Goal: Task Accomplishment & Management: Complete application form

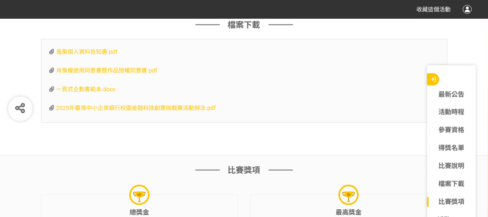
scroll to position [2380, 0]
click at [99, 86] on span "一頁式企劃書範本.docx" at bounding box center [86, 89] width 59 height 7
click at [105, 48] on span "蒐集個人資料告知書.pdf" at bounding box center [87, 51] width 61 height 7
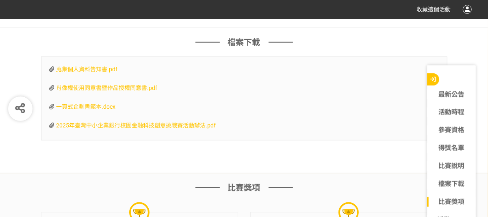
click at [120, 85] on span "肖像權使用同意書暨作品授權同意書.pdf" at bounding box center [107, 88] width 101 height 7
click at [142, 123] on span "2025年臺灣中小企業銀行校園金融科技創意挑戰賽活動辦法.pdf" at bounding box center [137, 125] width 160 height 7
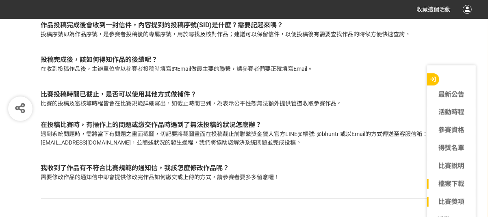
scroll to position [2791, 0]
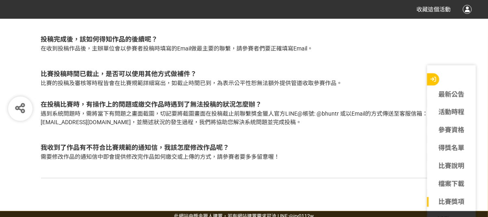
click at [373, 184] on div "活動 Q&A 若作品已投稿成功了還可以修改已繳件作品嗎？ 作品投稿成功後在「待審核」狀態下可以自行修改，修改辦法請參考 ［獵人指南］投稿篇-我是參賽者，我想修…" at bounding box center [244, 54] width 488 height 311
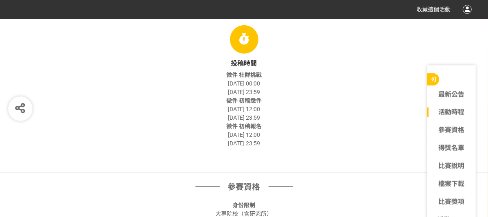
scroll to position [385, 0]
drag, startPoint x: 242, startPoint y: 117, endPoint x: 285, endPoint y: 124, distance: 43.7
click at [285, 124] on div "投稿時間 徵件 社群挑戰 2025-09-01 00:00 2025-10-14 23:59 徵件 初稿繳件 2025-09-01 12:00 2025-10…" at bounding box center [244, 87] width 407 height 122
click at [333, 137] on div "徵件 初稿報名 2025-09-01 12:00 2025-10-14 23:59" at bounding box center [244, 135] width 407 height 26
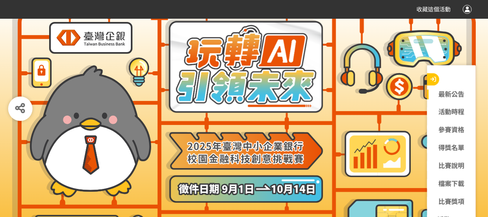
scroll to position [0, 0]
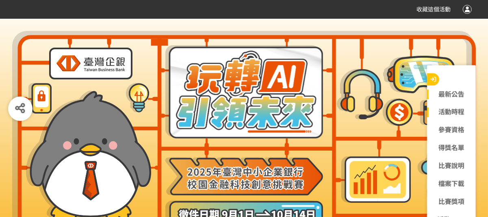
click at [459, 106] on div "活動時程" at bounding box center [451, 112] width 49 height 18
click at [459, 108] on link "活動時程" at bounding box center [451, 112] width 49 height 10
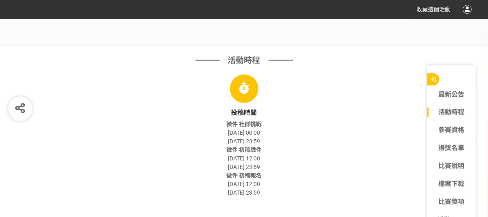
scroll to position [343, 0]
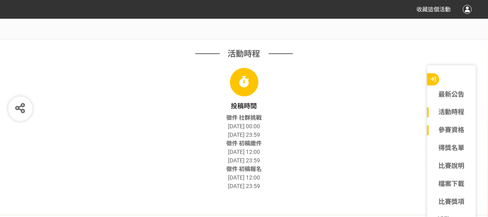
click at [455, 132] on link "參賽資格" at bounding box center [451, 130] width 49 height 10
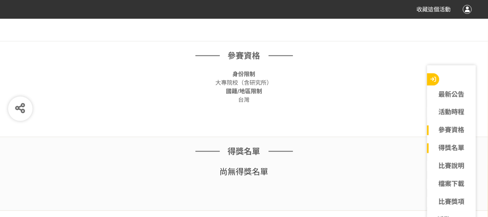
scroll to position [518, 0]
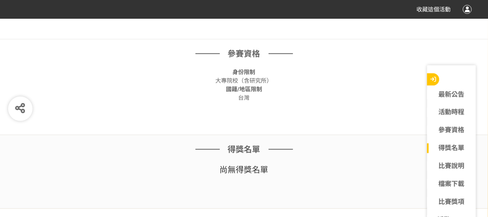
click at [454, 144] on link "得獎名單" at bounding box center [451, 148] width 49 height 10
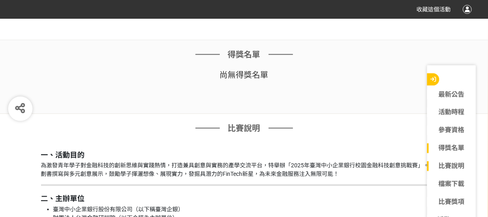
click at [450, 168] on link "比賽說明" at bounding box center [451, 166] width 49 height 10
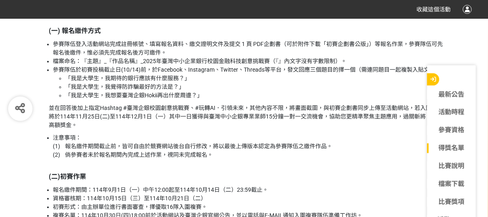
scroll to position [1034, 0]
drag, startPoint x: 72, startPoint y: 42, endPoint x: 150, endPoint y: 44, distance: 78.1
click at [150, 44] on li "參賽隊伍登入活動網站完成註冊帳號、填寫報名資料、繳交證明文件及提交 1 頁 PDF企劃書（可於附件下載「初賽企劃書公版」）等報名作業，參賽隊伍可先報名後繳件，…" at bounding box center [250, 48] width 394 height 17
click at [184, 40] on li "參賽隊伍登入活動網站完成註冊帳號、填寫報名資料、繳交證明文件及提交 1 頁 PDF企劃書（可於附件下載「初賽企劃書公版」）等報名作業，參賽隊伍可先報名後繳件，…" at bounding box center [250, 48] width 394 height 17
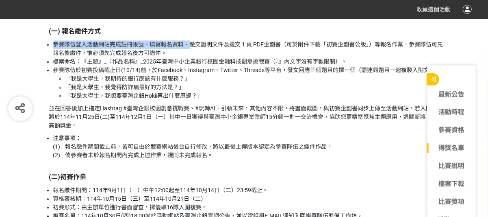
drag, startPoint x: 55, startPoint y: 44, endPoint x: 187, endPoint y: 44, distance: 131.7
click at [187, 44] on li "參賽隊伍登入活動網站完成註冊帳號、填寫報名資料、繳交證明文件及提交 1 頁 PDF企劃書（可於附件下載「初賽企劃書公版」）等報名作業，參賽隊伍可先報名後繳件，…" at bounding box center [250, 48] width 394 height 17
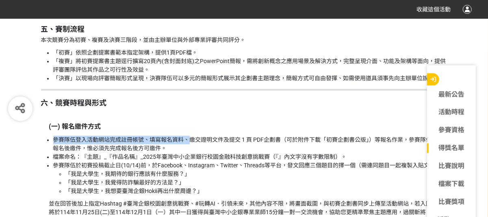
scroll to position [934, 0]
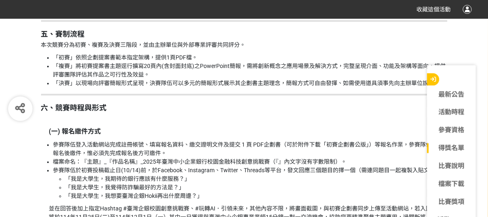
drag, startPoint x: 475, startPoint y: 11, endPoint x: 468, endPoint y: 9, distance: 7.5
click at [468, 9] on div "收藏這個活動" at bounding box center [244, 9] width 488 height 19
click at [468, 9] on div at bounding box center [467, 9] width 9 height 9
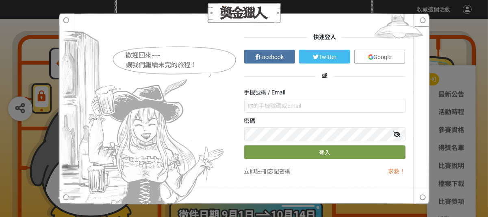
scroll to position [0, 0]
click at [347, 2] on div "歡迎回來~~ 讓我們繼續未完的旅程！ 快速登入 Facebook Twitter Google 或 手機號碼 / Email 密碼 登入 立即註冊 | 忘記密…" at bounding box center [244, 108] width 488 height 217
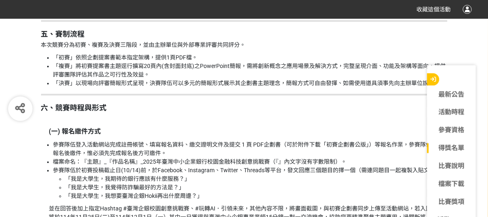
scroll to position [934, 0]
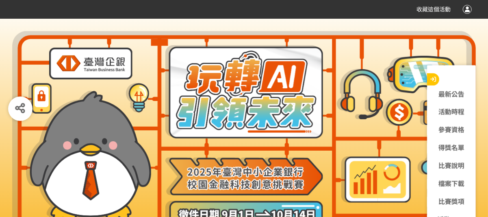
click at [466, 7] on div at bounding box center [467, 9] width 9 height 9
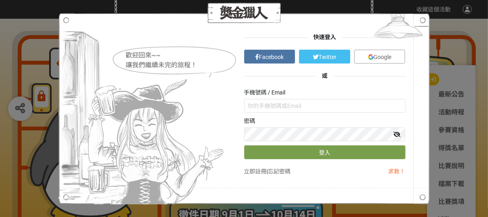
click at [371, 57] on img at bounding box center [371, 57] width 6 height 6
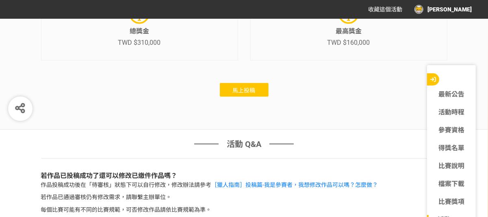
scroll to position [2561, 0]
click at [244, 88] on span "馬上投稿" at bounding box center [244, 90] width 23 height 7
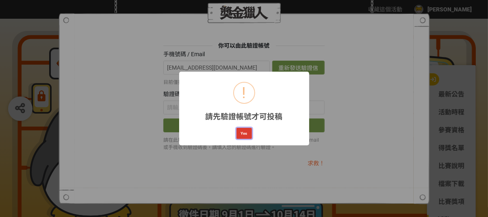
click at [247, 135] on button "Yes" at bounding box center [244, 133] width 15 height 11
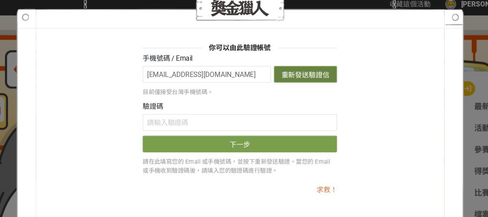
click at [292, 65] on button "重新發送驗證信" at bounding box center [298, 68] width 52 height 14
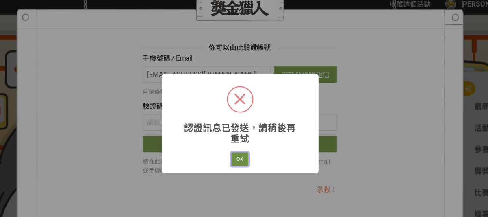
click at [248, 136] on button "OK" at bounding box center [244, 137] width 14 height 11
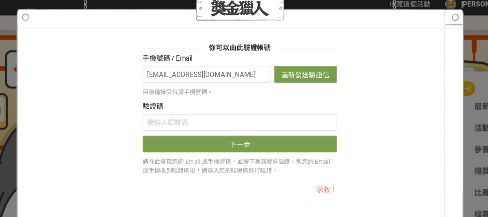
click at [419, 20] on div at bounding box center [245, 13] width 372 height 20
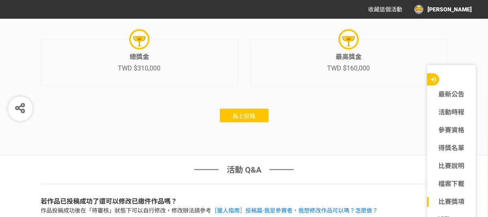
scroll to position [2535, 0]
click at [233, 113] on span "馬上投稿" at bounding box center [244, 116] width 23 height 7
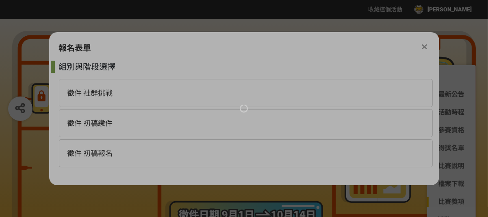
scroll to position [0, 0]
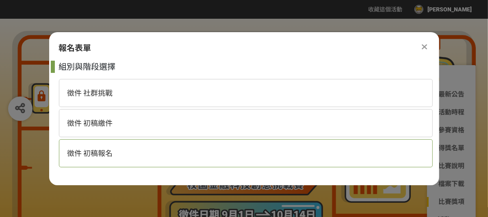
click at [93, 154] on span "徵件 初稿報名" at bounding box center [90, 153] width 46 height 9
select select "185368:185625"
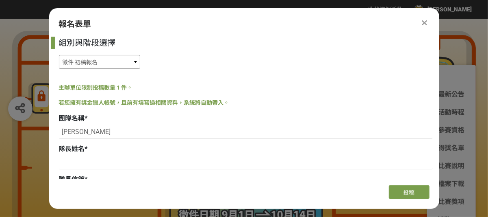
click at [129, 63] on select "徵件 社群挑戰 徵件 初稿繳件 徵件 初稿報名" at bounding box center [99, 62] width 81 height 14
click at [59, 55] on select "徵件 社群挑戰 徵件 初稿繳件 徵件 初稿報名" at bounding box center [99, 62] width 81 height 14
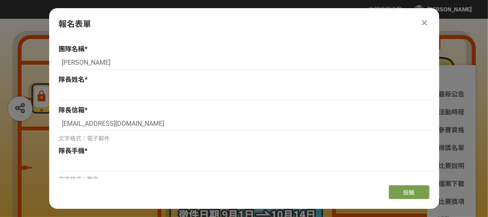
scroll to position [70, 0]
click at [119, 91] on input at bounding box center [246, 92] width 374 height 14
type input "[PERSON_NAME]"
click at [104, 58] on input "[PERSON_NAME]" at bounding box center [246, 62] width 374 height 14
type input "何"
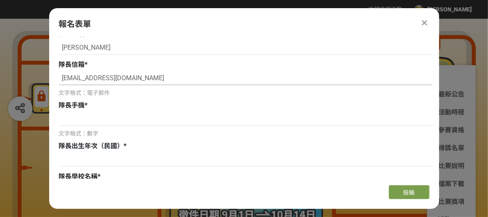
scroll to position [114, 0]
click at [96, 121] on input at bounding box center [246, 119] width 374 height 14
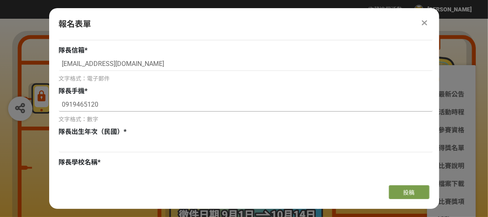
scroll to position [131, 0]
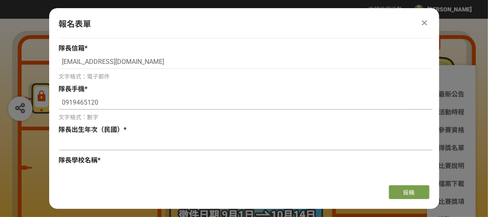
type input "0919465120"
click at [83, 144] on input at bounding box center [246, 143] width 374 height 14
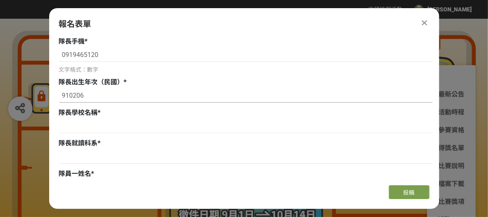
scroll to position [182, 0]
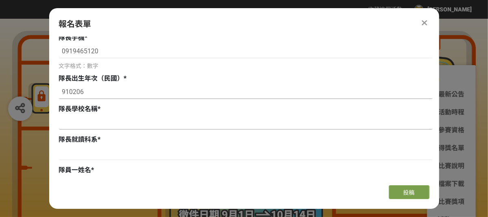
type input "910206"
click at [95, 128] on input at bounding box center [246, 122] width 374 height 14
type input "國立政治大學"
click at [99, 153] on input at bounding box center [246, 153] width 374 height 14
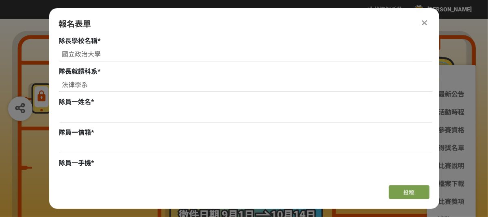
scroll to position [250, 0]
type input "法律學系"
click at [86, 118] on input at bounding box center [246, 116] width 374 height 14
type input "[PERSON_NAME]"
click at [94, 149] on input at bounding box center [246, 146] width 374 height 14
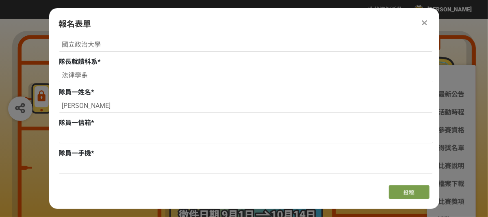
scroll to position [276, 0]
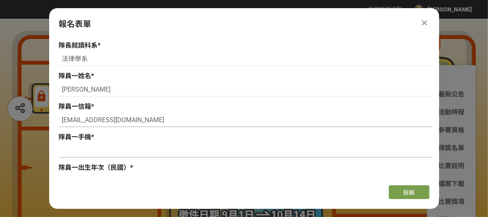
type input "[EMAIL_ADDRESS][DOMAIN_NAME]"
click at [96, 146] on input at bounding box center [246, 151] width 374 height 14
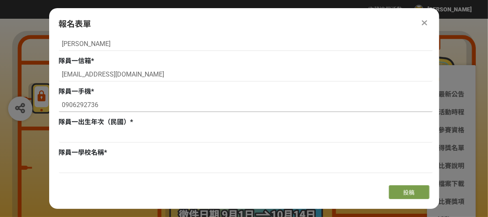
scroll to position [322, 0]
type input "0906292736"
click at [100, 136] on input at bounding box center [246, 135] width 374 height 14
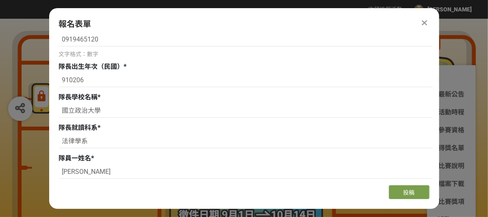
scroll to position [155, 0]
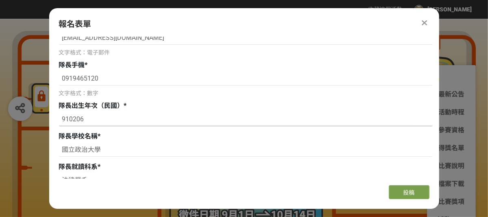
type input "92"
click at [102, 121] on input "910206" at bounding box center [246, 119] width 374 height 14
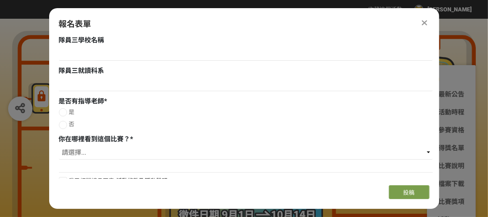
scroll to position [812, 0]
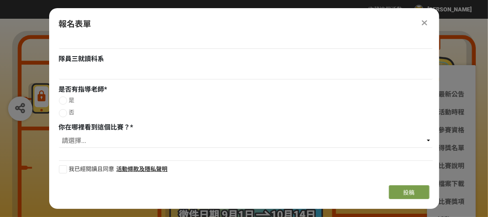
type input "91"
click at [63, 112] on div at bounding box center [63, 113] width 8 height 8
radio input "true"
click at [73, 141] on select "請選擇... 獎金獵人網站 Facebook / Instagram 校園講座 / 老師系上推薦 電子郵件 海報 其他" at bounding box center [246, 141] width 374 height 14
select select "獎金獵人網站"
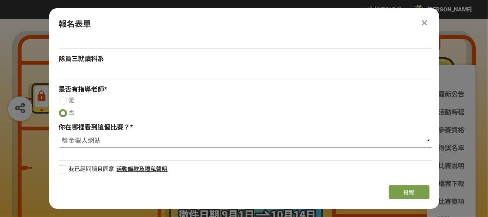
click at [59, 134] on select "請選擇... 獎金獵人網站 Facebook / Instagram 校園講座 / 老師系上推薦 電子郵件 海報 其他" at bounding box center [246, 141] width 374 height 14
click at [63, 169] on div at bounding box center [63, 169] width 8 height 8
checkbox input "true"
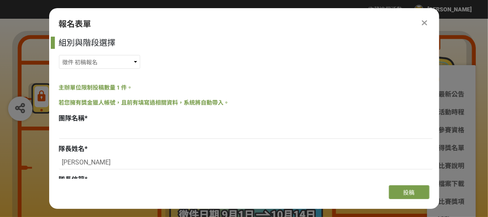
scroll to position [0, 0]
click at [92, 126] on input at bounding box center [246, 131] width 374 height 14
type input "5"
type input "炸詐恰恰隊"
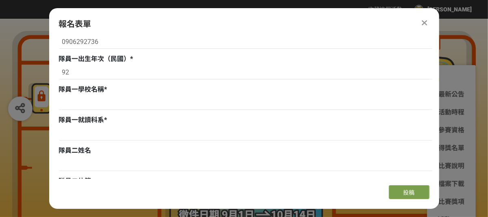
scroll to position [361, 0]
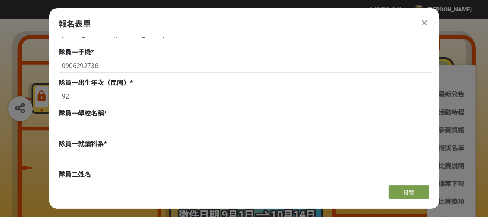
click at [102, 126] on input at bounding box center [246, 127] width 374 height 14
type input "國立政治大學"
click at [94, 152] on input at bounding box center [246, 157] width 374 height 14
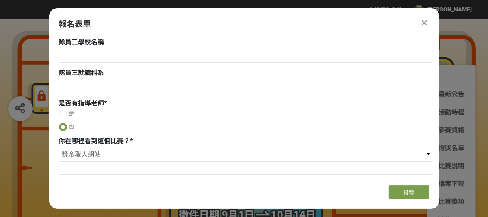
scroll to position [812, 0]
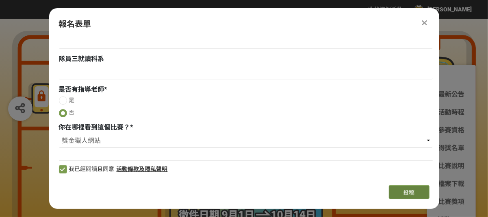
type input "法律學系"
click at [401, 189] on button "投稿" at bounding box center [409, 192] width 41 height 14
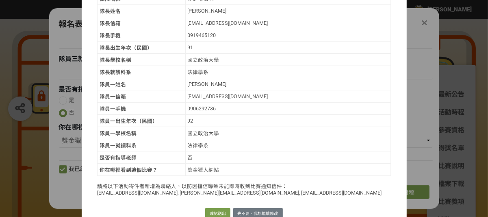
scroll to position [81, 0]
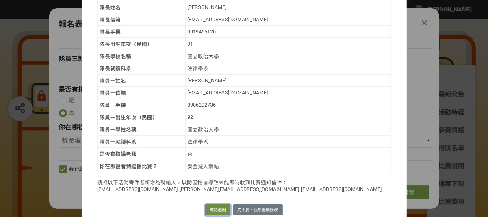
click at [213, 204] on button "確認送出" at bounding box center [217, 209] width 25 height 11
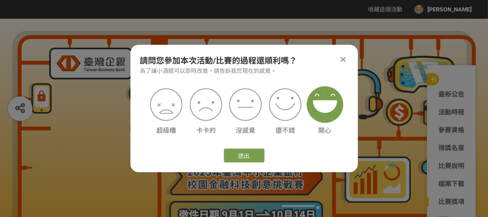
click at [324, 105] on img at bounding box center [325, 104] width 37 height 37
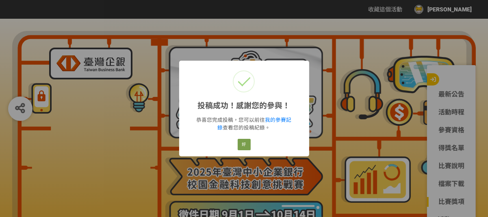
click at [345, 106] on div "投稿成功！感謝您的參與！ × 恭喜您完成投稿，您可以前往 我的參賽記錄 查看您的投稿紀錄。 好 Cancel" at bounding box center [244, 108] width 488 height 217
click at [282, 120] on link "我的參賽記錄" at bounding box center [255, 124] width 74 height 14
click at [241, 144] on button "好" at bounding box center [244, 144] width 13 height 11
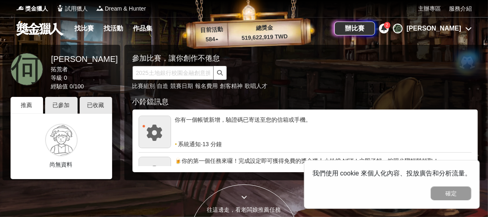
click at [205, 72] on input "text" at bounding box center [173, 73] width 81 height 14
click at [219, 71] on icon "submit" at bounding box center [220, 73] width 6 height 6
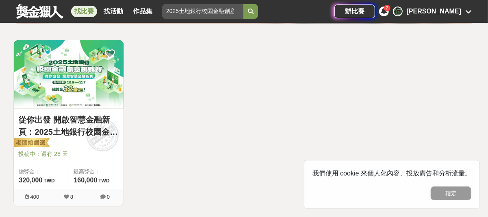
scroll to position [139, 0]
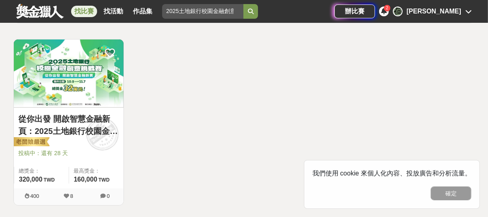
click at [76, 87] on img at bounding box center [69, 73] width 110 height 68
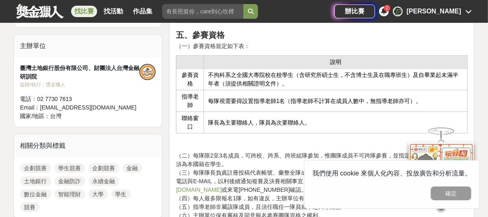
scroll to position [446, 0]
drag, startPoint x: 208, startPoint y: 70, endPoint x: 293, endPoint y: 70, distance: 85.0
click at [293, 70] on td "不拘科系之全國大專院校在校學生（含研究所碩士生，不含博士生及在職專班生）及自畢業起未滿半年者（須提供相關證明文件）。" at bounding box center [336, 80] width 264 height 22
drag, startPoint x: 301, startPoint y: 73, endPoint x: 423, endPoint y: 73, distance: 122.0
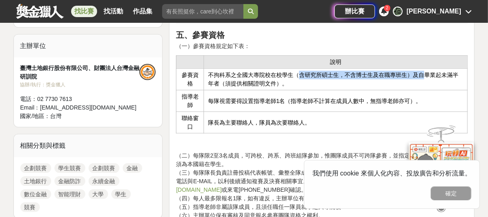
click at [423, 73] on td "不拘科系之全國大專院校在校學生（含研究所碩士生，不含博士生及在職專班生）及自畢業起未滿半年者（須提供相關證明文件）。" at bounding box center [336, 80] width 264 height 22
click at [434, 74] on td "不拘科系之全國大專院校在校學生（含研究所碩士生，不含博士生及在職專班生）及自畢業起未滿半年者（須提供相關證明文件）。" at bounding box center [336, 80] width 264 height 22
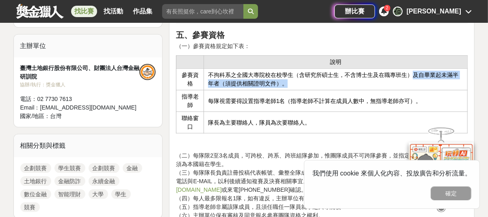
drag, startPoint x: 413, startPoint y: 73, endPoint x: 417, endPoint y: 83, distance: 10.9
click at [417, 83] on td "不拘科系之全國大專院校在校學生（含研究所碩士生，不含博士生及在職專班生）及自畢業起未滿半年者（須提供相關證明文件）。" at bounding box center [336, 80] width 264 height 22
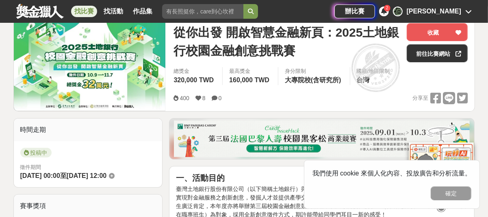
scroll to position [129, 0]
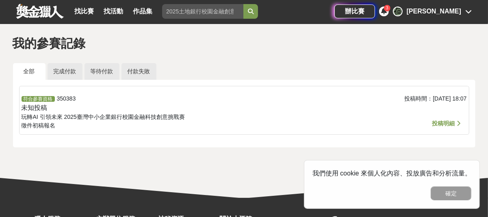
scroll to position [19, 0]
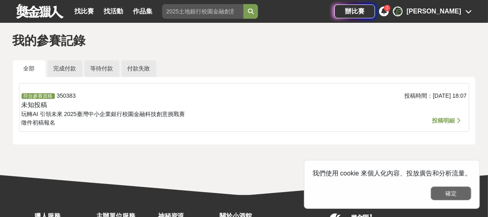
click at [451, 194] on button "確定" at bounding box center [451, 193] width 41 height 14
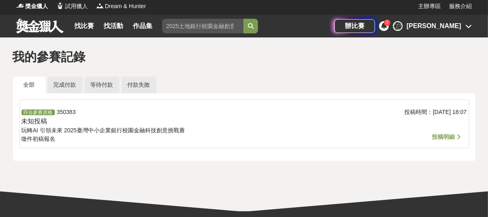
scroll to position [0, 0]
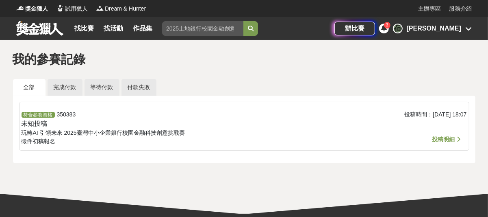
click at [444, 134] on div "投稿時間： [DATE] 18:07" at bounding box center [392, 128] width 148 height 36
click at [446, 136] on span "投稿明細" at bounding box center [444, 139] width 23 height 7
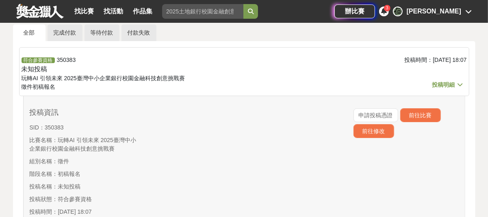
scroll to position [60, 0]
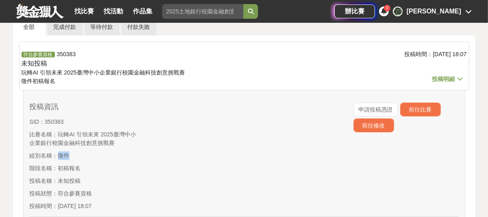
drag, startPoint x: 60, startPoint y: 155, endPoint x: 81, endPoint y: 155, distance: 20.3
click at [81, 155] on p "組別名稱： 徵件" at bounding box center [83, 155] width 107 height 9
click at [68, 165] on span "初稿報名" at bounding box center [69, 168] width 23 height 7
drag, startPoint x: 59, startPoint y: 167, endPoint x: 94, endPoint y: 167, distance: 34.6
click at [94, 167] on p "階段名稱： 初稿報名" at bounding box center [83, 168] width 107 height 9
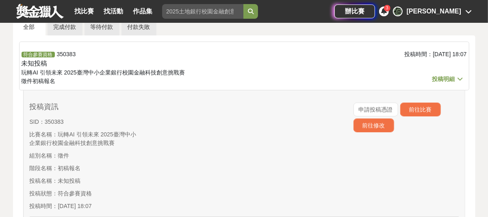
click at [69, 180] on span "未知投稿" at bounding box center [69, 180] width 23 height 7
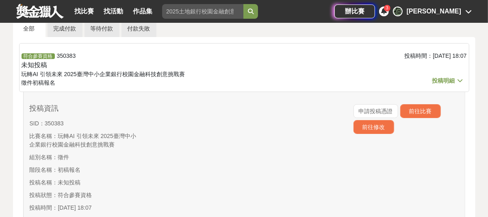
scroll to position [59, 0]
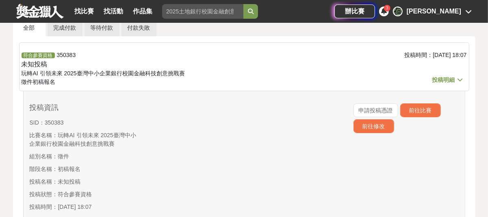
click at [266, 114] on div at bounding box center [297, 159] width 107 height 112
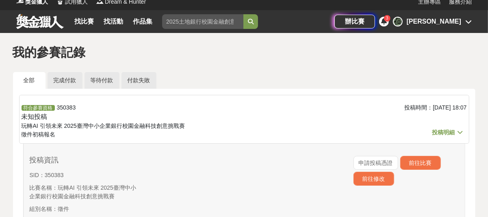
scroll to position [0, 0]
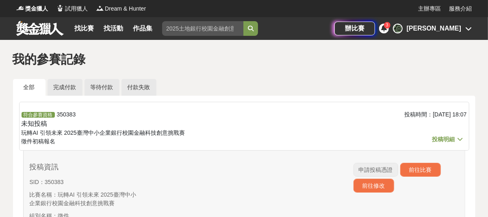
click at [378, 172] on span "申請投稿憑證" at bounding box center [376, 169] width 34 height 7
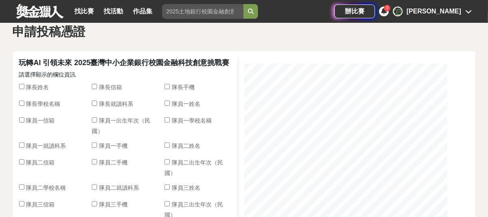
scroll to position [46, 0]
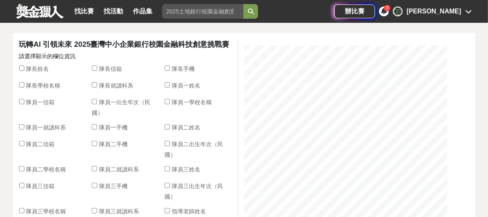
click at [27, 64] on div "請選擇顯示的欄位資訊 隊長姓名 隊長信箱 隊長手機 隊長學校名稱 隊長就讀科系 隊員一姓名 隊員一信箱 隊員一出生年次（民國） 隊員一學校名稱 隊員一就讀科系…" at bounding box center [128, 154] width 219 height 205
click at [22, 66] on input "隊長姓名" at bounding box center [21, 67] width 5 height 5
checkbox input "true"
click at [92, 69] on input "隊長信箱" at bounding box center [94, 67] width 5 height 5
checkbox input "true"
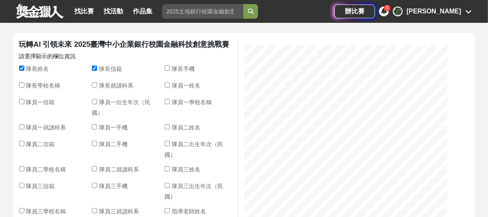
click at [167, 70] on input "隊長手機" at bounding box center [167, 67] width 5 height 5
checkbox input "true"
click at [167, 87] on input "隊員一姓名" at bounding box center [167, 84] width 5 height 5
checkbox input "true"
click at [96, 83] on input "隊長就讀科系" at bounding box center [94, 84] width 5 height 5
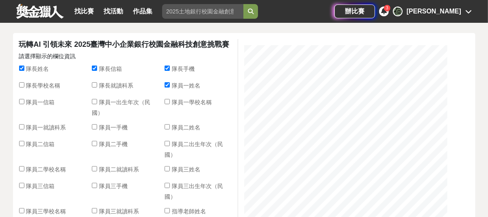
checkbox input "true"
click at [21, 85] on input "隊長學校名稱" at bounding box center [21, 84] width 5 height 5
checkbox input "true"
click at [20, 100] on input "隊員一信箱" at bounding box center [21, 101] width 5 height 5
checkbox input "true"
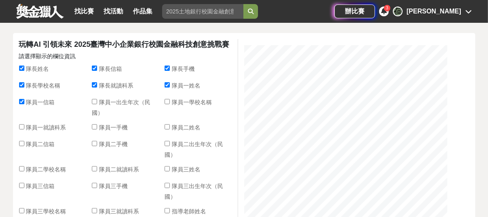
click at [95, 103] on input "隊員一出生年次（民國）" at bounding box center [94, 101] width 5 height 5
checkbox input "true"
click at [166, 100] on input "隊員一學校名稱" at bounding box center [167, 101] width 5 height 5
checkbox input "true"
click at [21, 127] on input "隊員一就讀科系" at bounding box center [21, 126] width 5 height 5
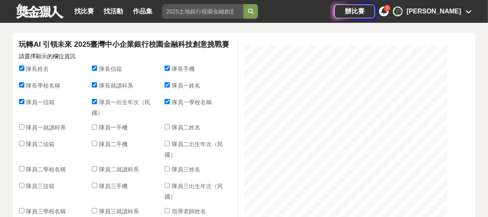
checkbox input "true"
click at [95, 126] on input "隊員一手機" at bounding box center [94, 126] width 5 height 5
checkbox input "true"
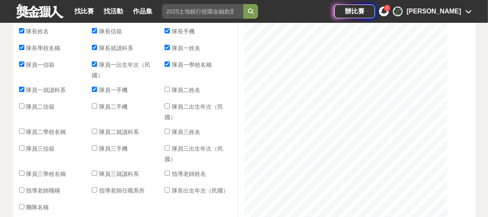
scroll to position [111, 0]
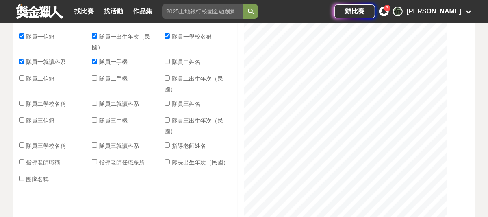
click at [168, 161] on input "隊長出生年次（民國）" at bounding box center [167, 161] width 5 height 5
checkbox input "true"
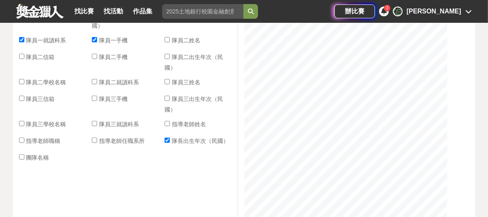
scroll to position [134, 0]
click at [51, 156] on div "團隊名稱" at bounding box center [55, 158] width 73 height 13
click at [36, 156] on span "團隊名稱" at bounding box center [37, 156] width 23 height 7
click at [24, 156] on input "團隊名稱" at bounding box center [21, 155] width 5 height 5
checkbox input "true"
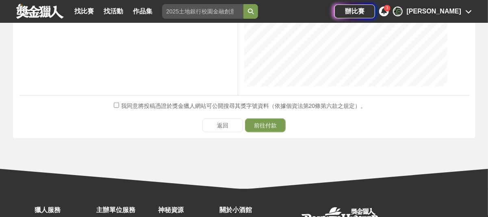
scroll to position [381, 0]
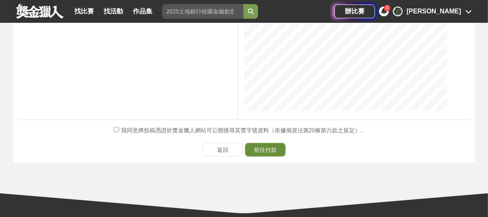
click at [262, 147] on button "前往付款" at bounding box center [265, 150] width 41 height 14
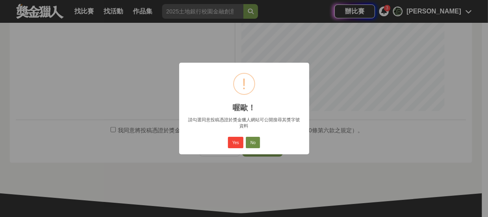
click at [258, 144] on button "No" at bounding box center [253, 142] width 14 height 11
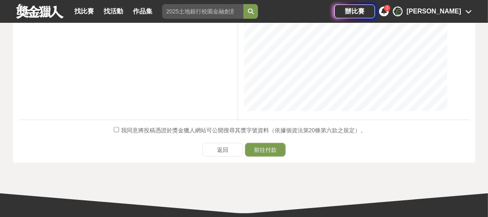
click at [117, 131] on input "我同意將投稿憑證於獎金獵人網站可公開搜尋其獎字號資料（依據個資法第20條第六款之規定）。" at bounding box center [116, 129] width 5 height 5
checkbox input "true"
click at [277, 152] on button "前往付款" at bounding box center [265, 150] width 41 height 14
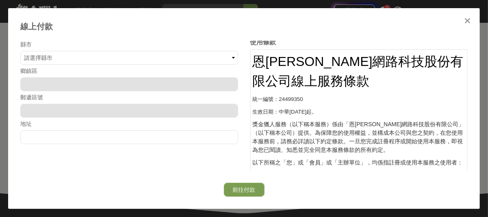
scroll to position [192, 0]
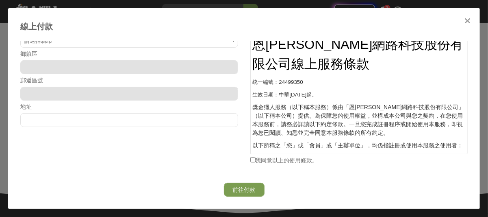
click at [466, 22] on icon at bounding box center [468, 21] width 6 height 8
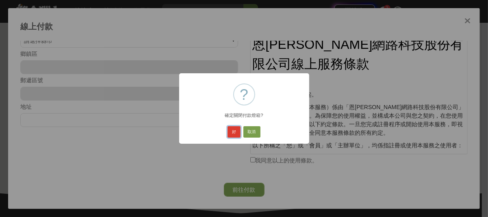
click at [234, 132] on button "好" at bounding box center [234, 131] width 13 height 11
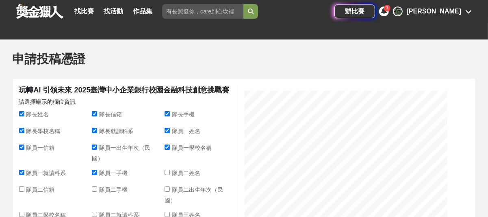
scroll to position [0, 0]
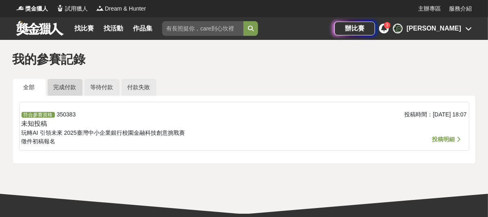
click at [63, 90] on link "完成付款" at bounding box center [65, 87] width 35 height 17
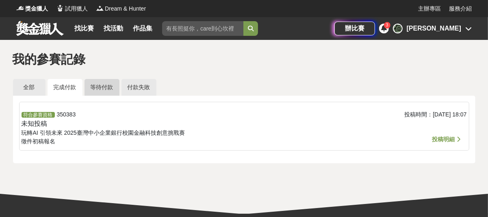
click at [108, 88] on link "等待付款" at bounding box center [102, 87] width 35 height 17
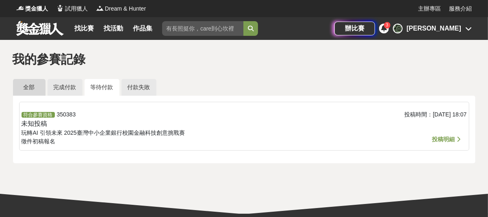
click at [33, 87] on link "全部" at bounding box center [29, 87] width 33 height 17
